Goal: Task Accomplishment & Management: Manage account settings

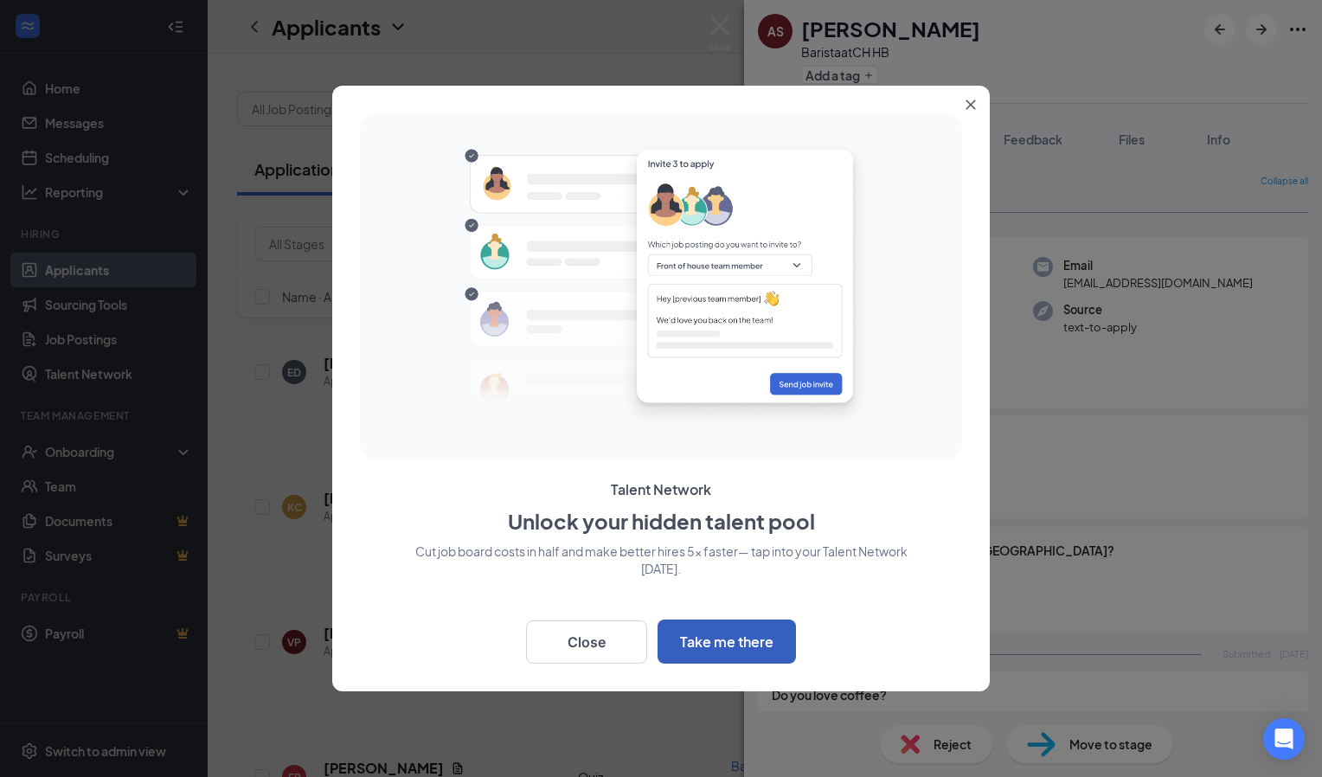
click at [731, 643] on button "Take me there" at bounding box center [727, 641] width 138 height 44
click at [625, 638] on button "Close" at bounding box center [586, 641] width 121 height 43
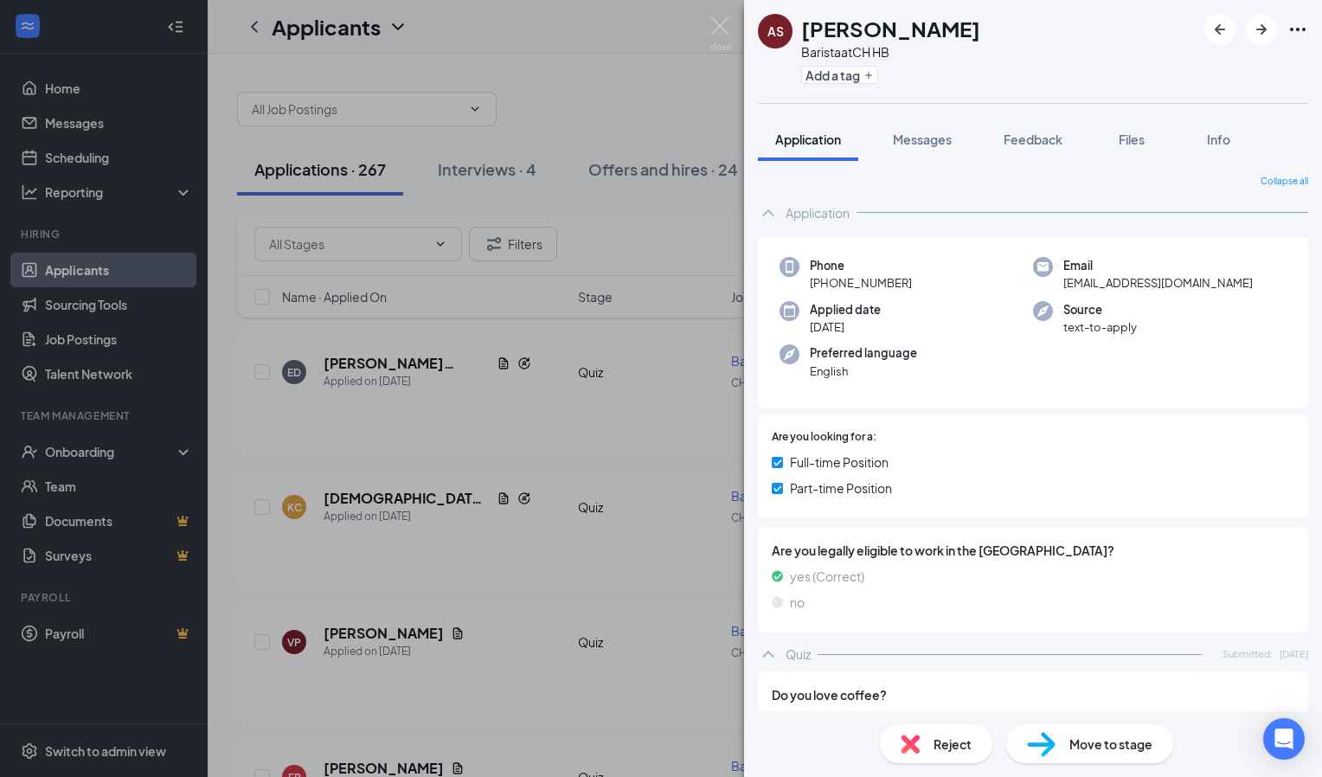
click at [795, 631] on div "Are you legally eligible to work in the [GEOGRAPHIC_DATA]? yes (Correct) no" at bounding box center [1033, 580] width 550 height 106
click at [797, 636] on div "Are you legally eligible to work in the [GEOGRAPHIC_DATA]? yes (Correct) no" at bounding box center [1033, 580] width 550 height 114
click at [768, 636] on div "Are you legally eligible to work in the [GEOGRAPHIC_DATA]? yes (Correct) no" at bounding box center [1033, 580] width 550 height 114
click at [829, 209] on div "Application" at bounding box center [818, 212] width 64 height 17
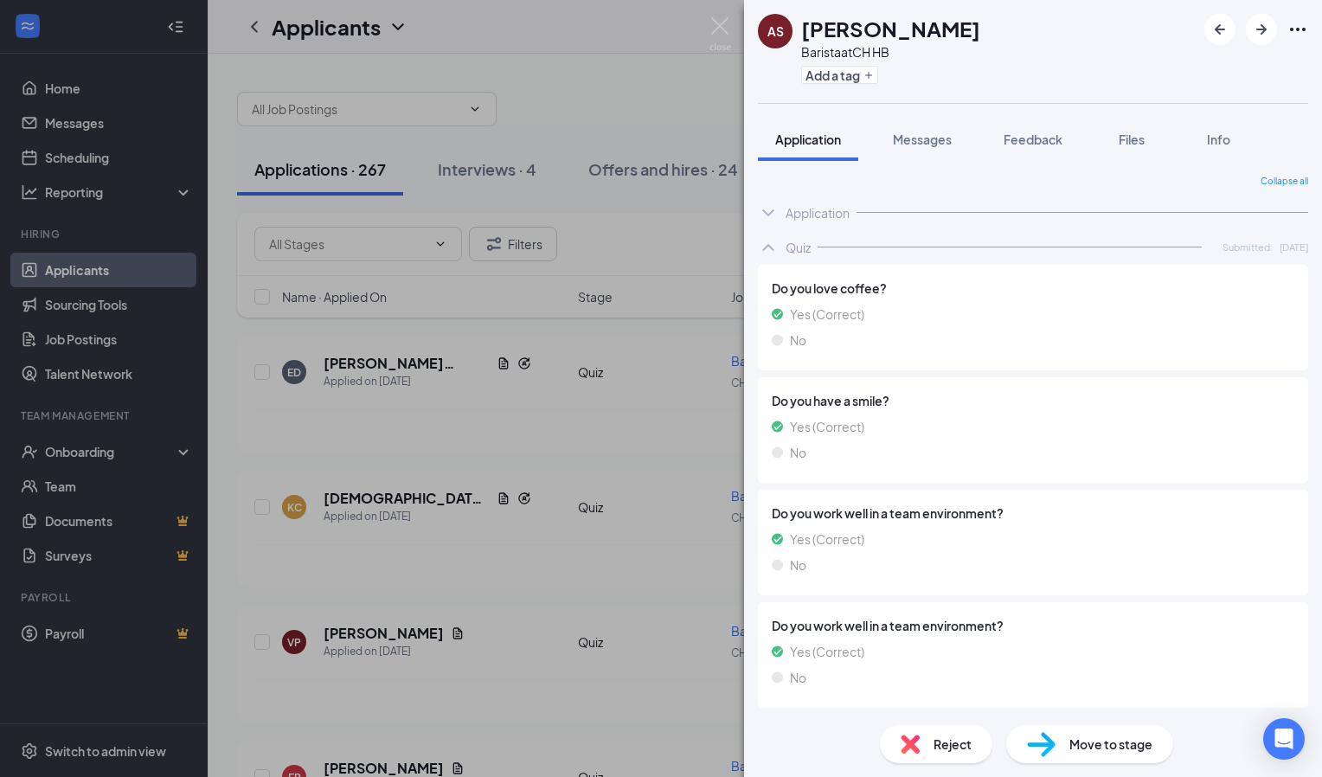
click at [789, 250] on div "Quiz" at bounding box center [798, 247] width 25 height 17
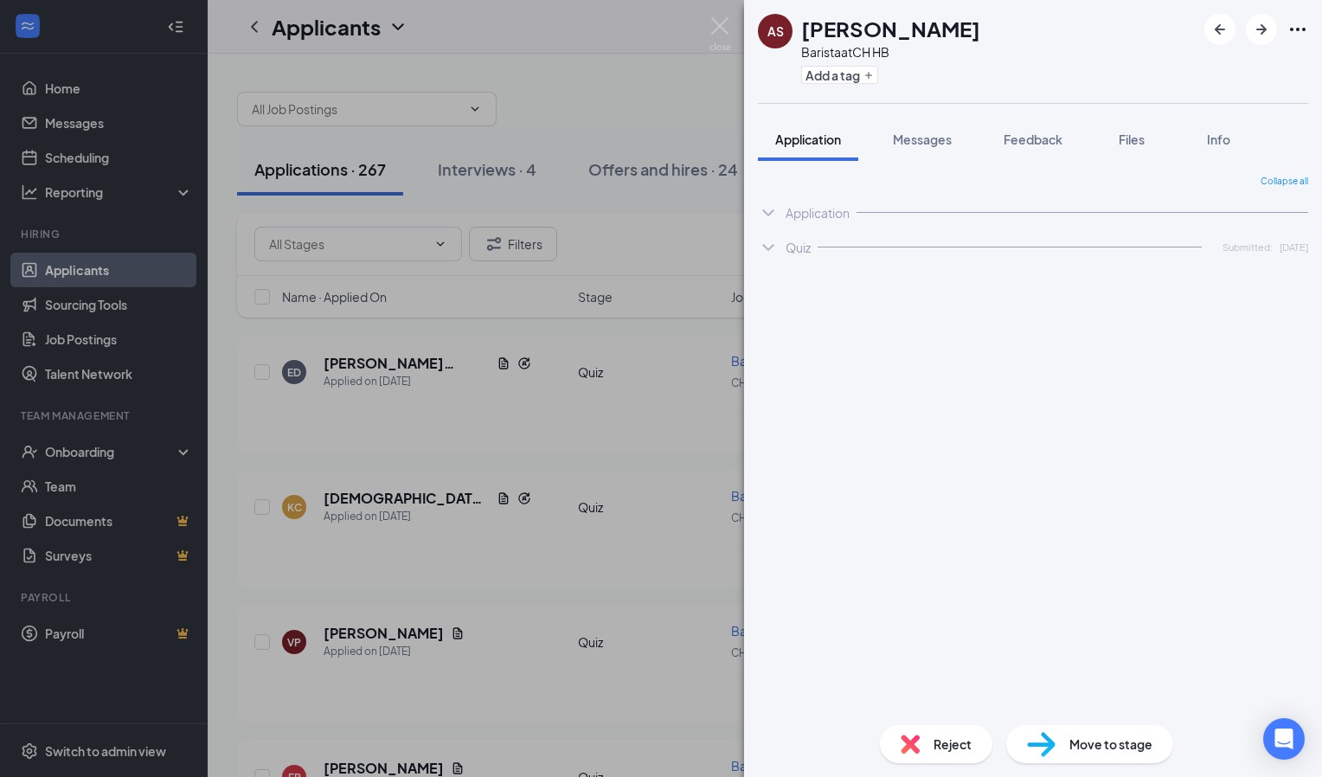
click at [838, 206] on div "Application" at bounding box center [818, 212] width 64 height 17
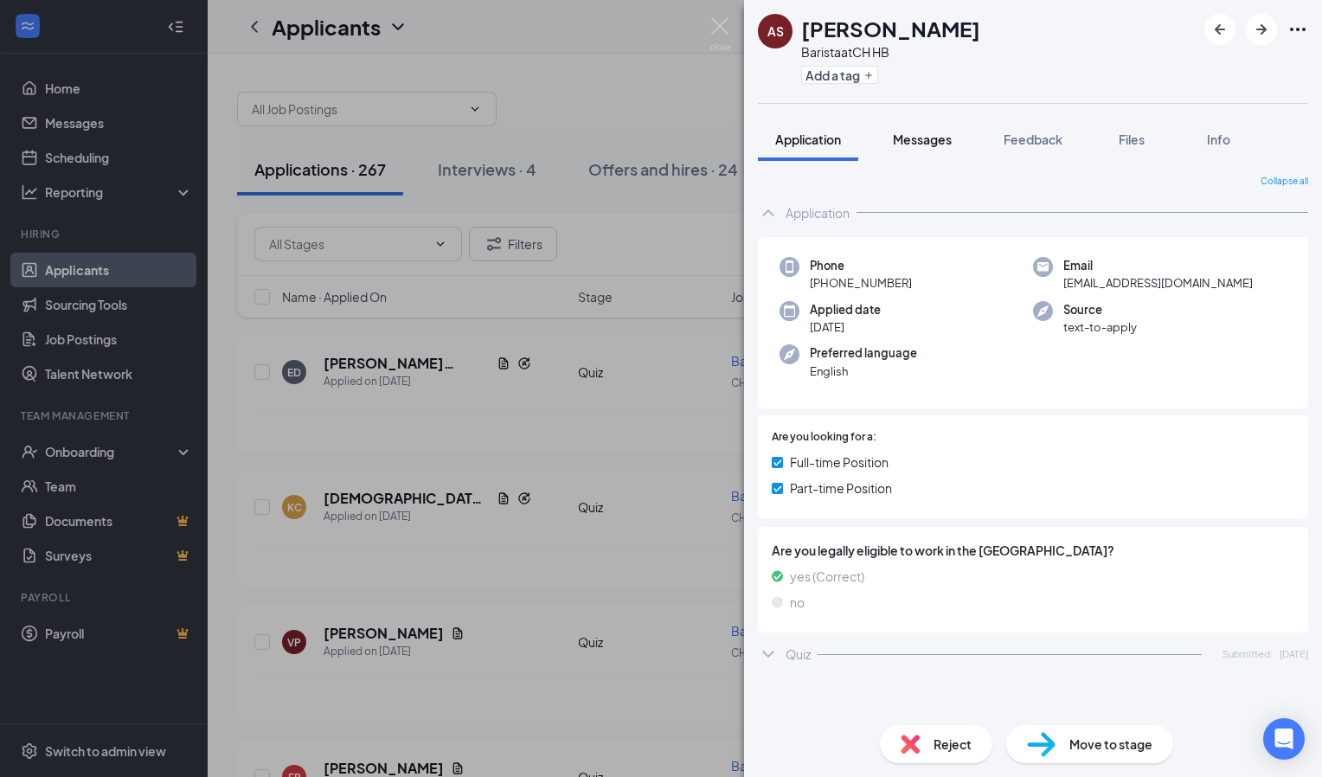
click at [924, 145] on span "Messages" at bounding box center [922, 140] width 59 height 16
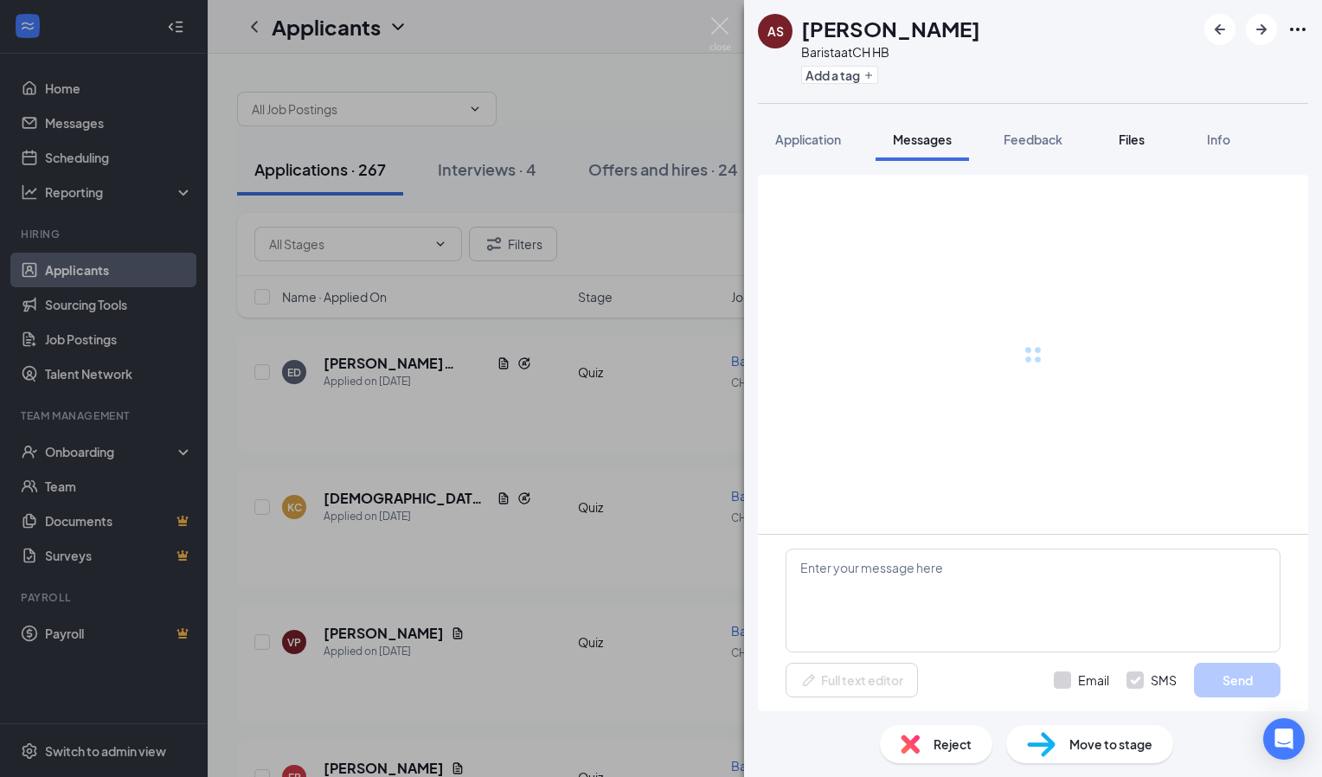
click at [1116, 149] on button "Files" at bounding box center [1131, 139] width 69 height 43
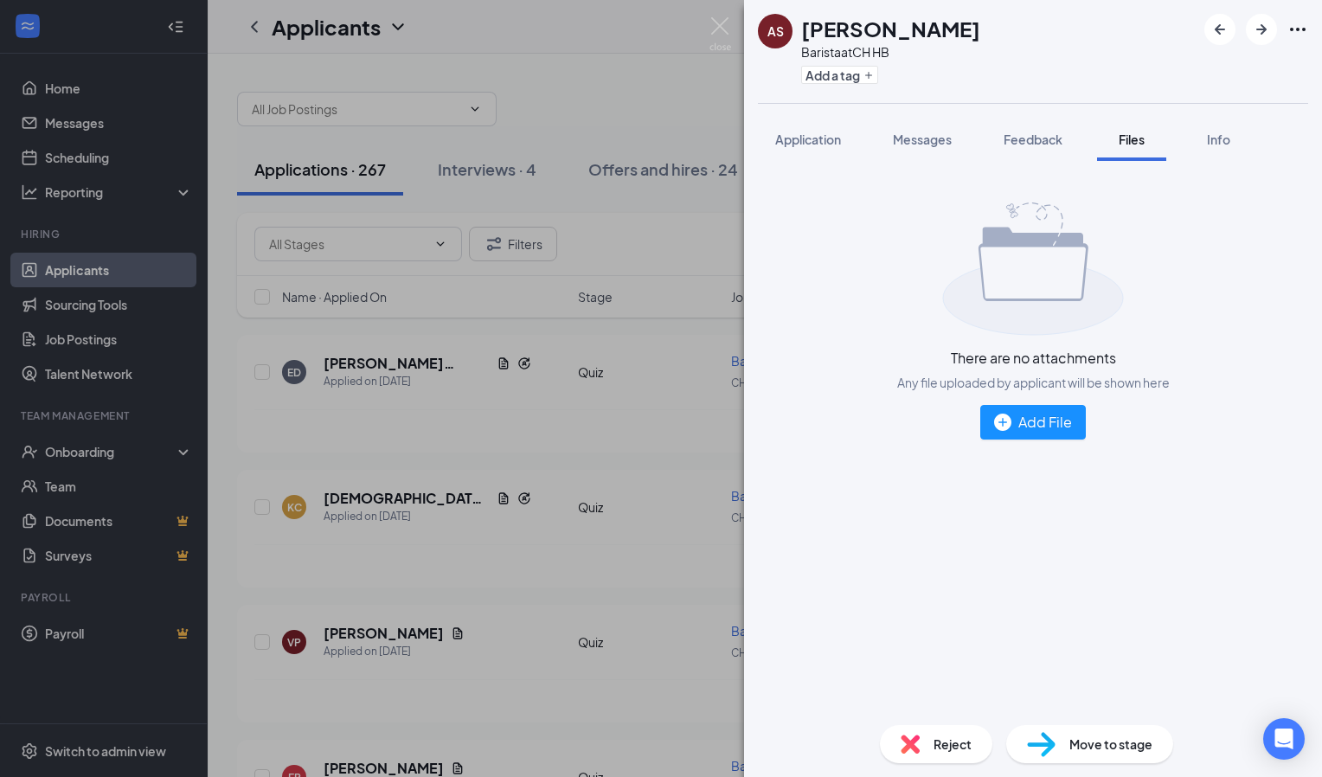
click at [938, 742] on span "Reject" at bounding box center [952, 744] width 38 height 19
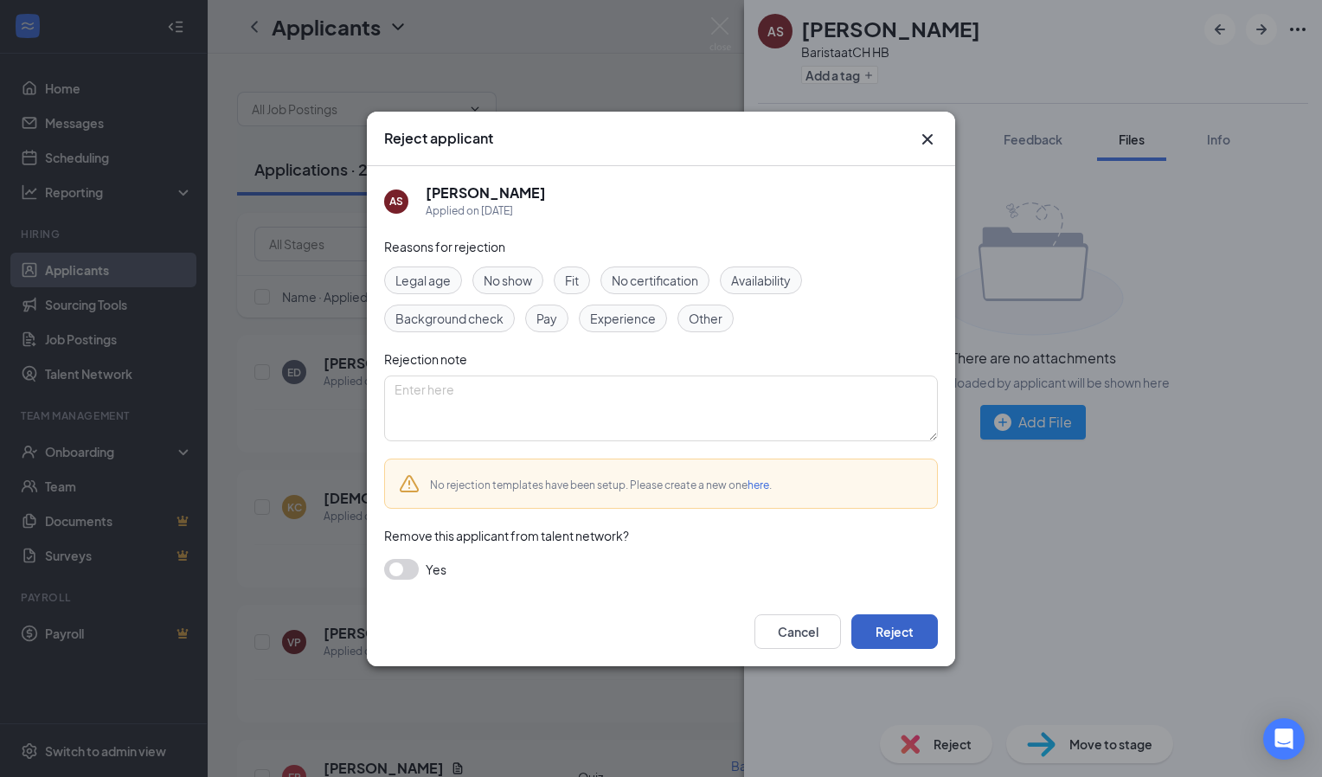
click at [894, 633] on button "Reject" at bounding box center [894, 631] width 87 height 35
